Goal: Find contact information: Find contact information

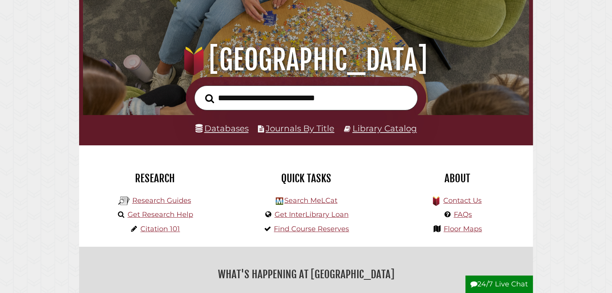
scroll to position [75, 0]
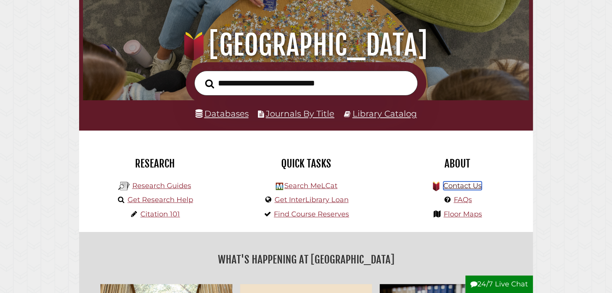
click at [455, 187] on link "Contact Us" at bounding box center [462, 185] width 38 height 9
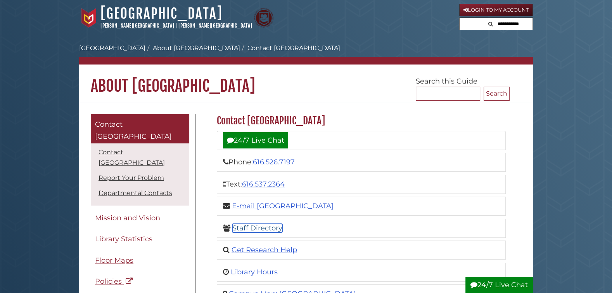
click at [261, 224] on link "Staff Directory" at bounding box center [257, 227] width 50 height 9
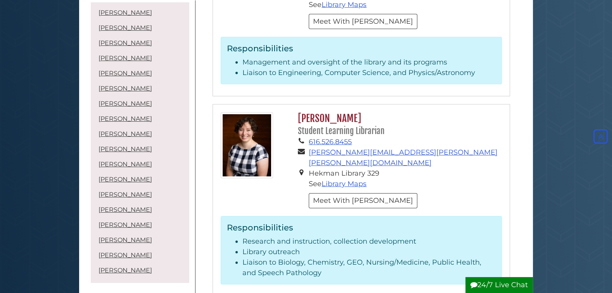
scroll to position [2257, 0]
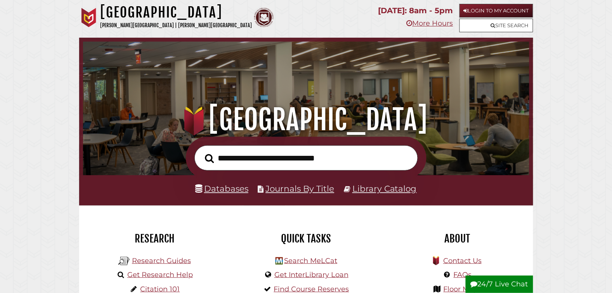
click at [242, 161] on input "text" at bounding box center [305, 157] width 223 height 25
type input "**********"
click at [201, 151] on button "Search" at bounding box center [209, 158] width 17 height 14
